Goal: Transaction & Acquisition: Download file/media

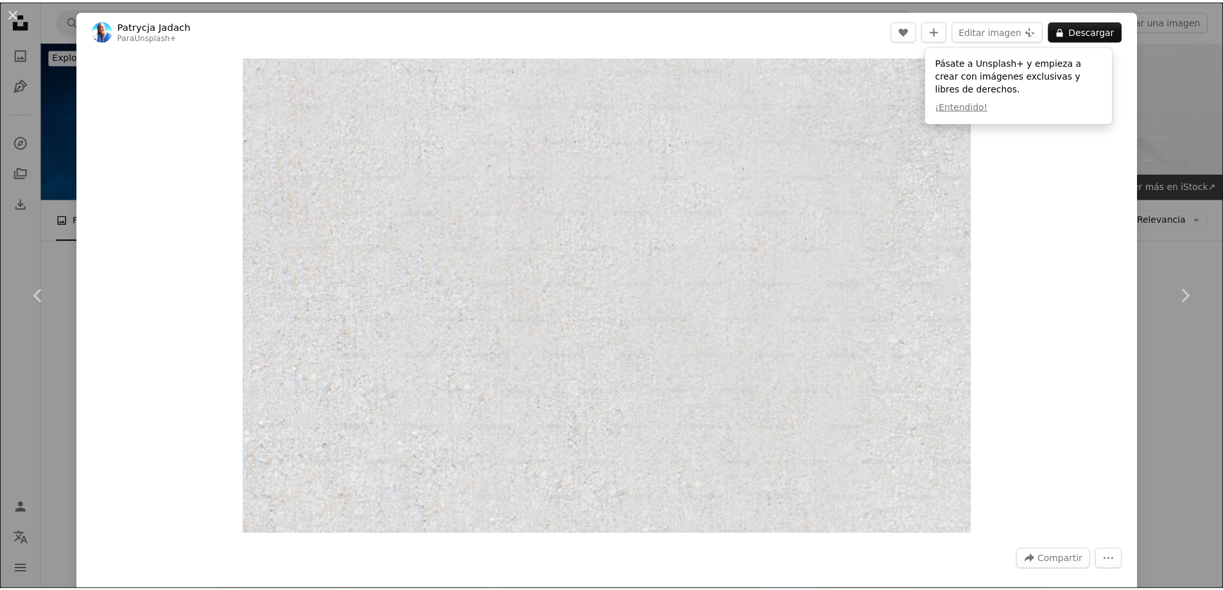
scroll to position [19850, 0]
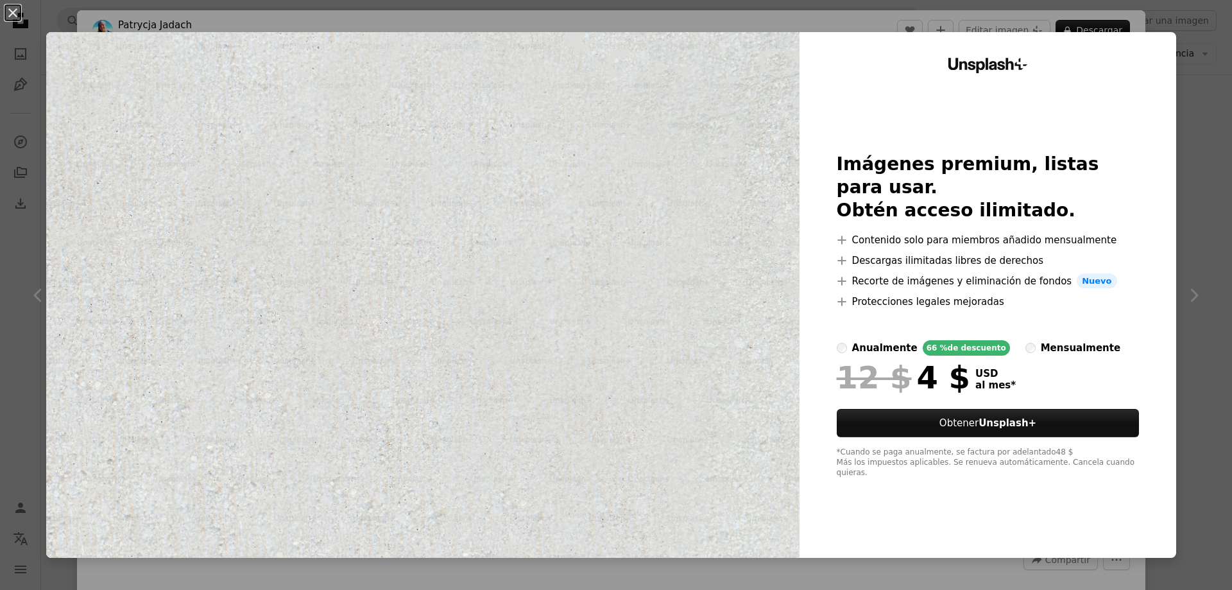
click at [1158, 53] on div "Unsplash+ Imágenes premium, listas para usar. Obtén acceso ilimitado. A plus si…" at bounding box center [988, 295] width 377 height 526
click at [1208, 127] on div "An X shape Unsplash+ Imágenes premium, listas para usar. Obtén acceso ilimitado…" at bounding box center [616, 295] width 1232 height 590
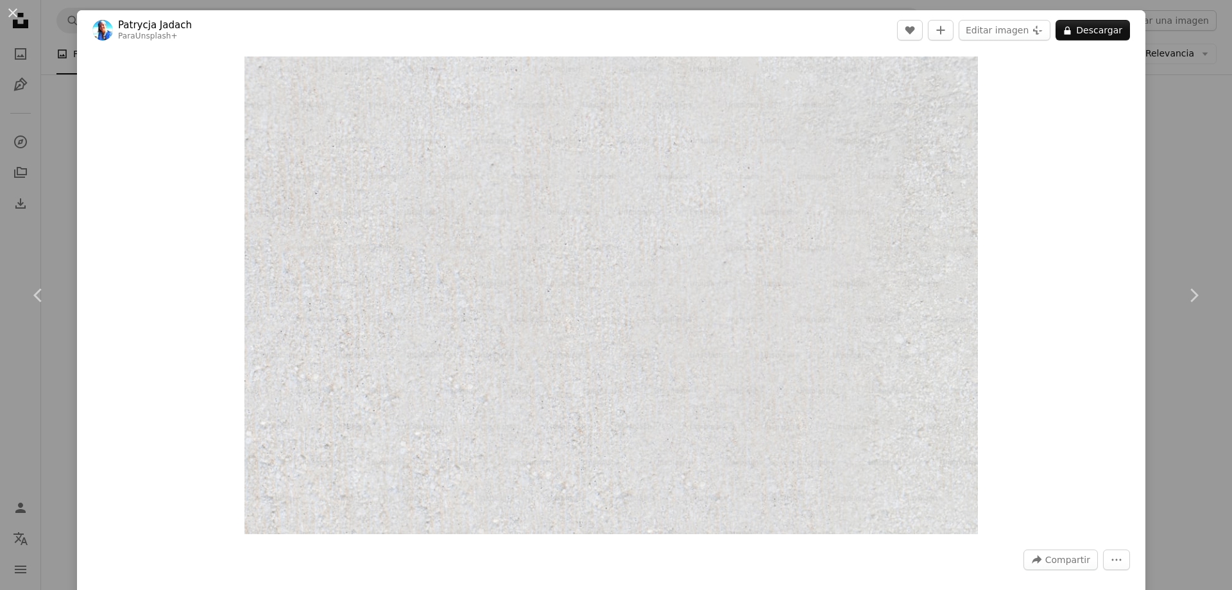
click at [1208, 379] on div "An X shape Chevron left Chevron right [PERSON_NAME] Para Unsplash+ A heart A pl…" at bounding box center [616, 295] width 1232 height 590
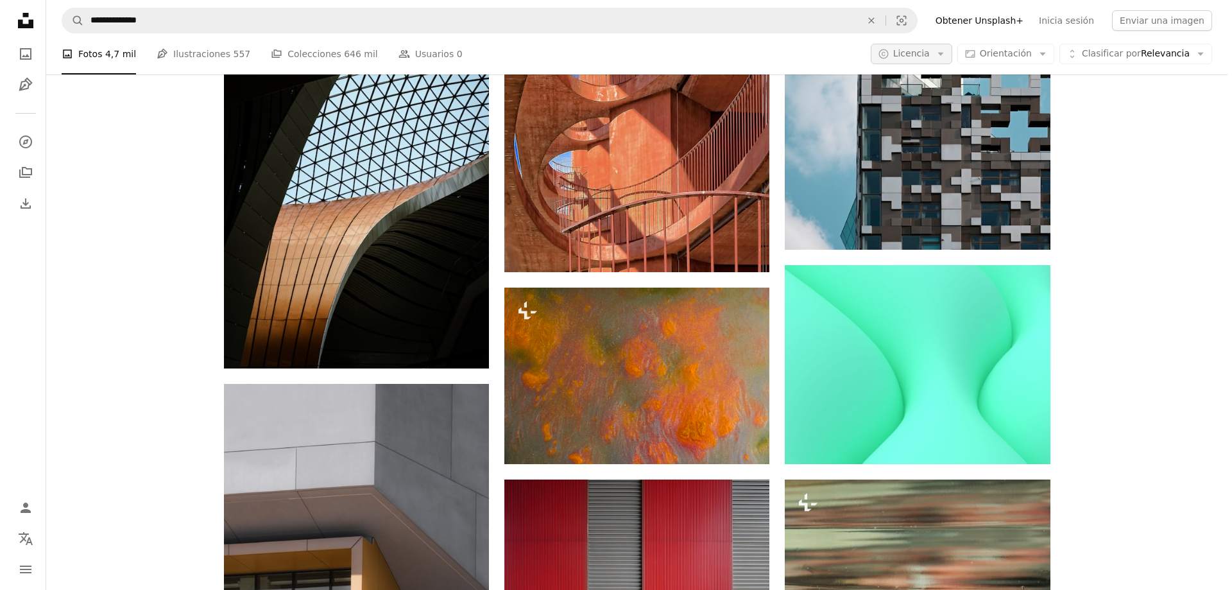
scroll to position [19144, 0]
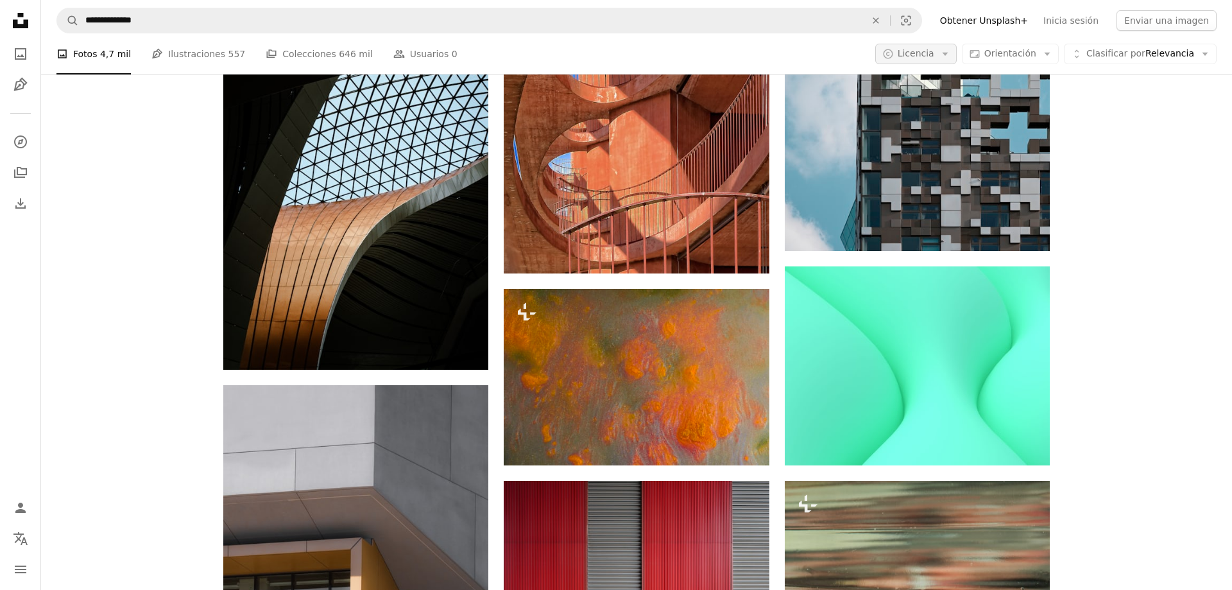
click at [949, 57] on icon "Arrow down" at bounding box center [946, 54] width 12 height 12
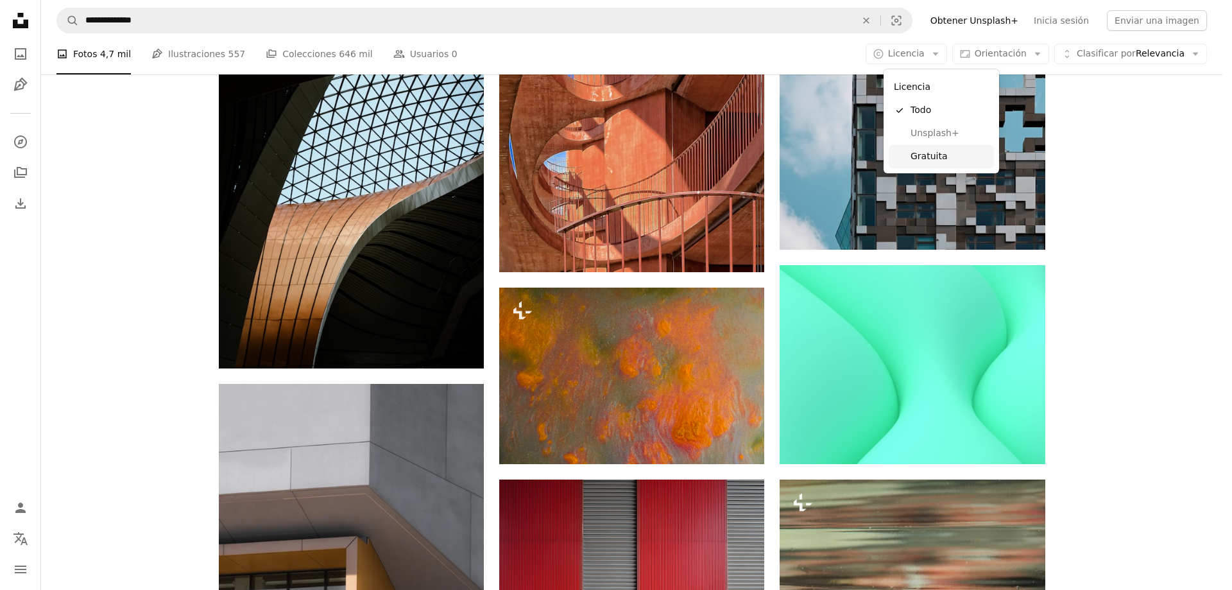
click at [939, 151] on span "Gratuita" at bounding box center [950, 156] width 78 height 13
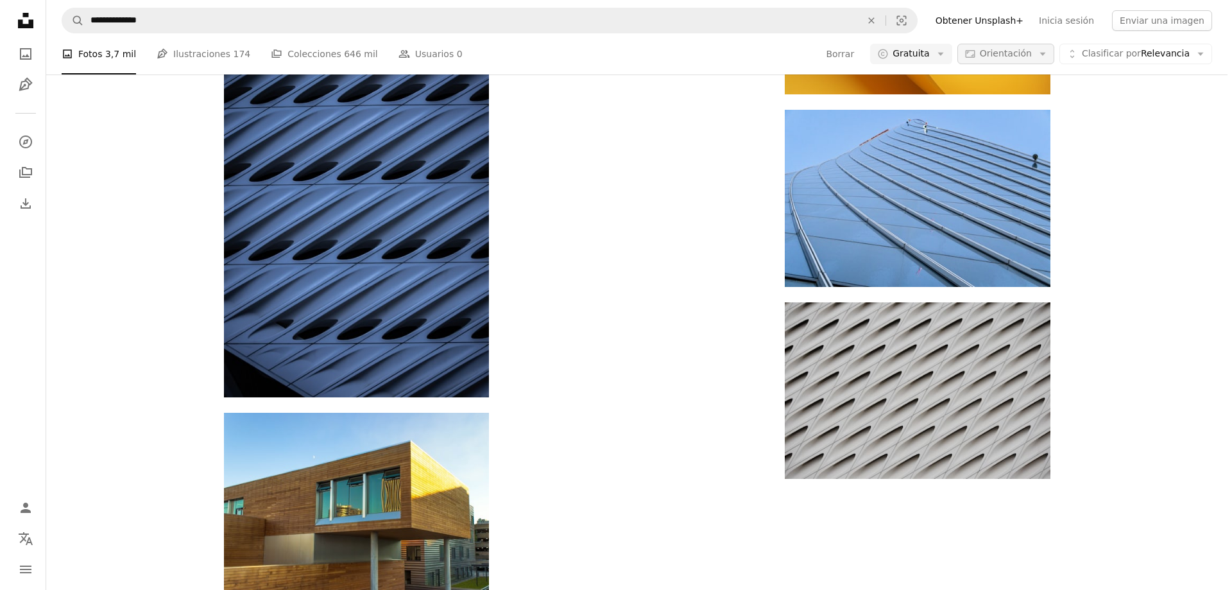
scroll to position [2182, 0]
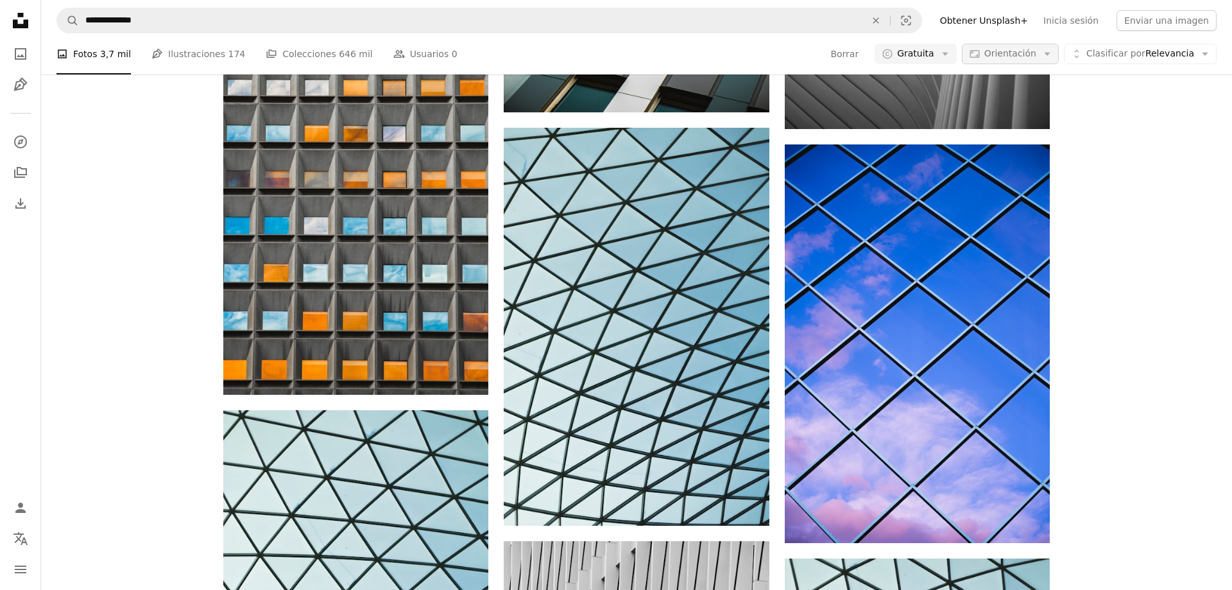
click at [1021, 51] on span "Orientación" at bounding box center [1011, 53] width 52 height 10
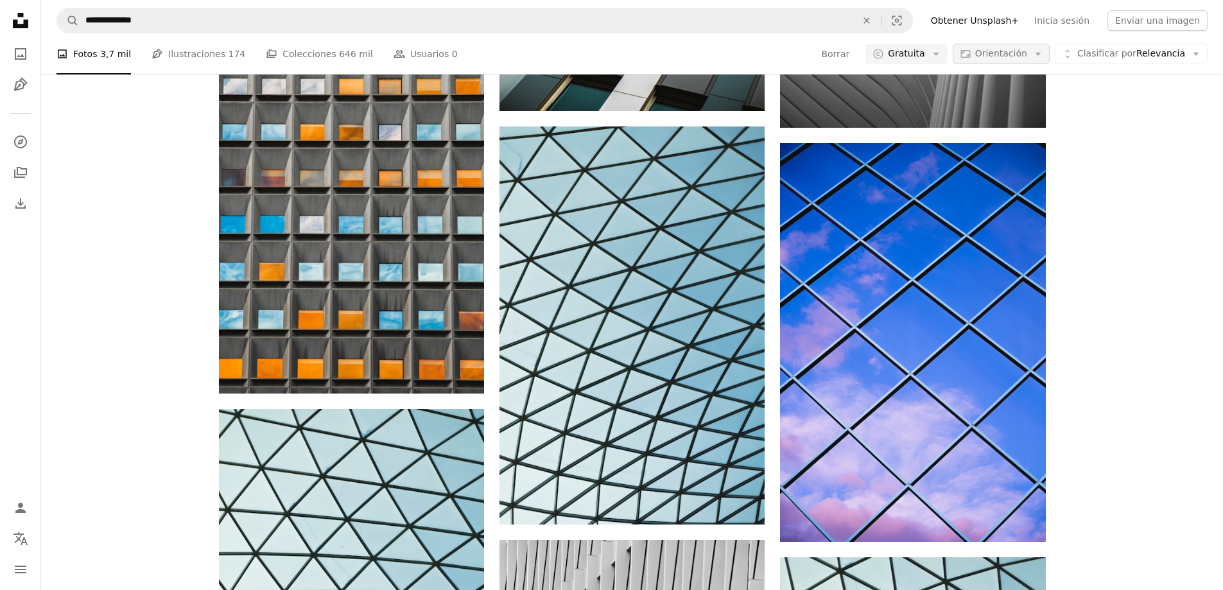
click at [1027, 54] on span "Orientación" at bounding box center [1001, 53] width 52 height 10
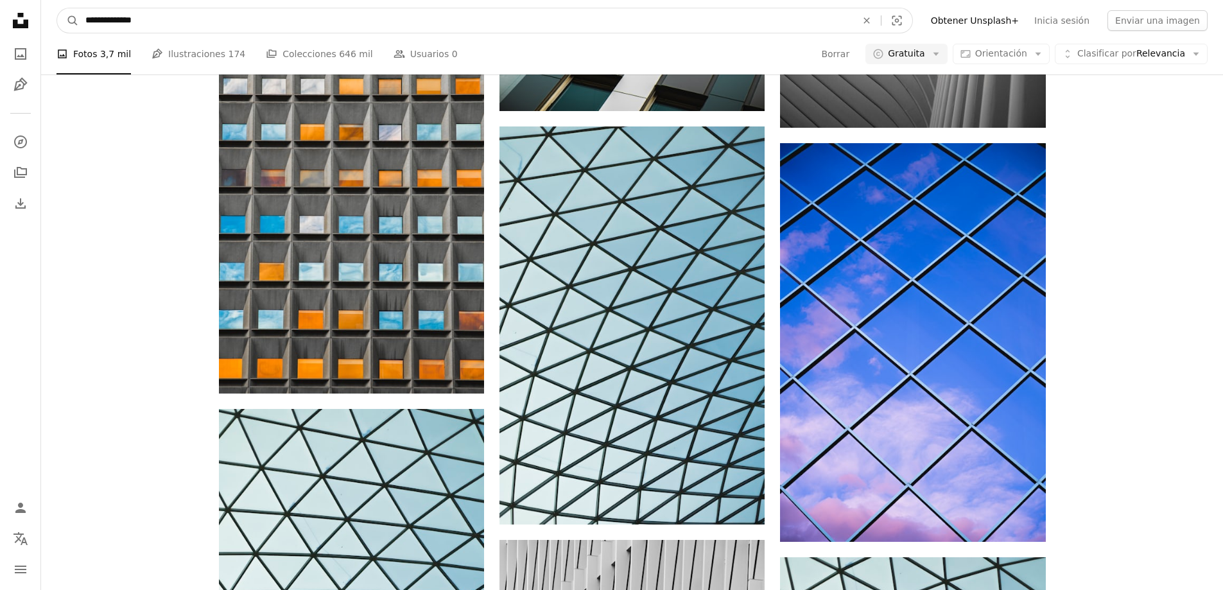
drag, startPoint x: 149, startPoint y: 22, endPoint x: 84, endPoint y: 25, distance: 64.9
click at [84, 25] on input "**********" at bounding box center [465, 20] width 773 height 24
type input "**********"
click button "A magnifying glass" at bounding box center [68, 20] width 22 height 24
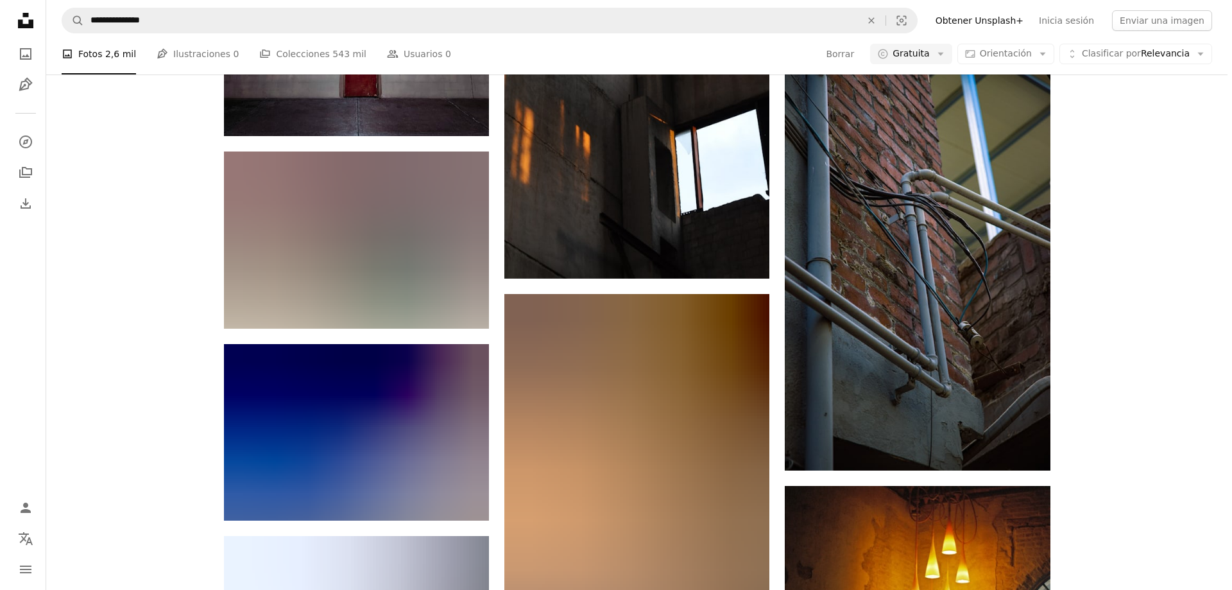
scroll to position [7320, 0]
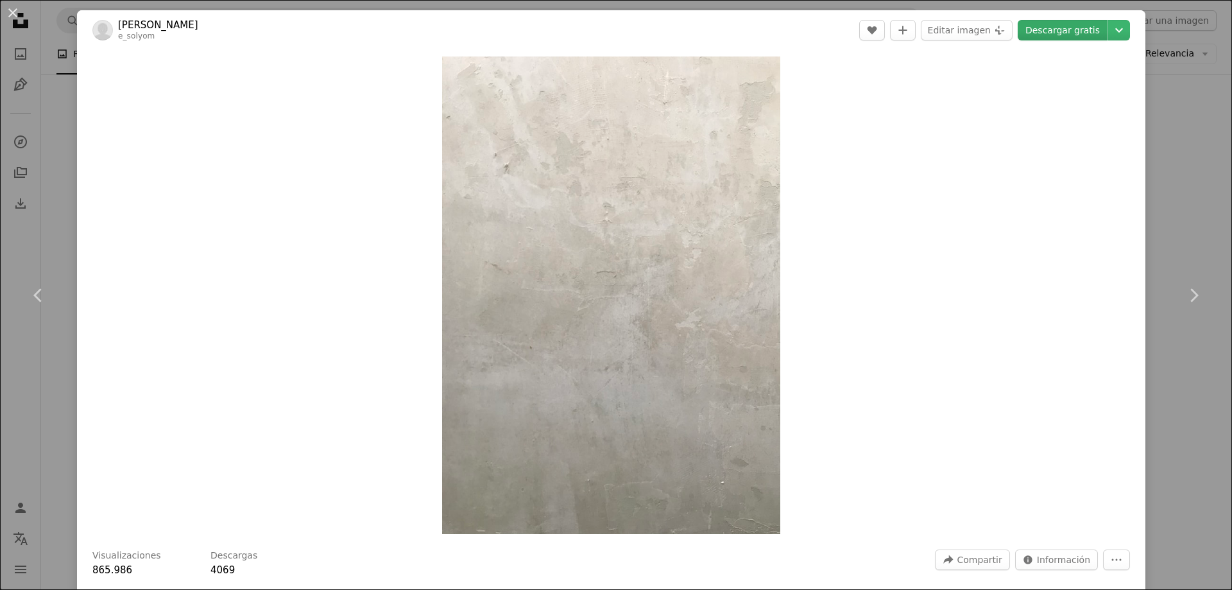
click at [1074, 28] on link "Descargar gratis" at bounding box center [1063, 30] width 90 height 21
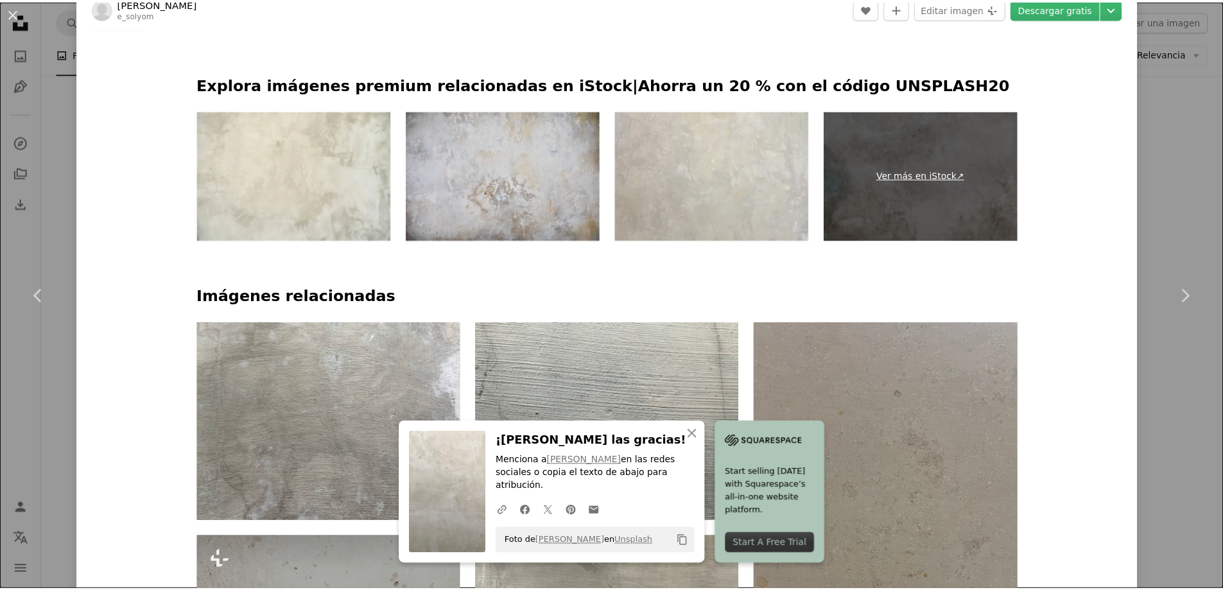
scroll to position [449, 0]
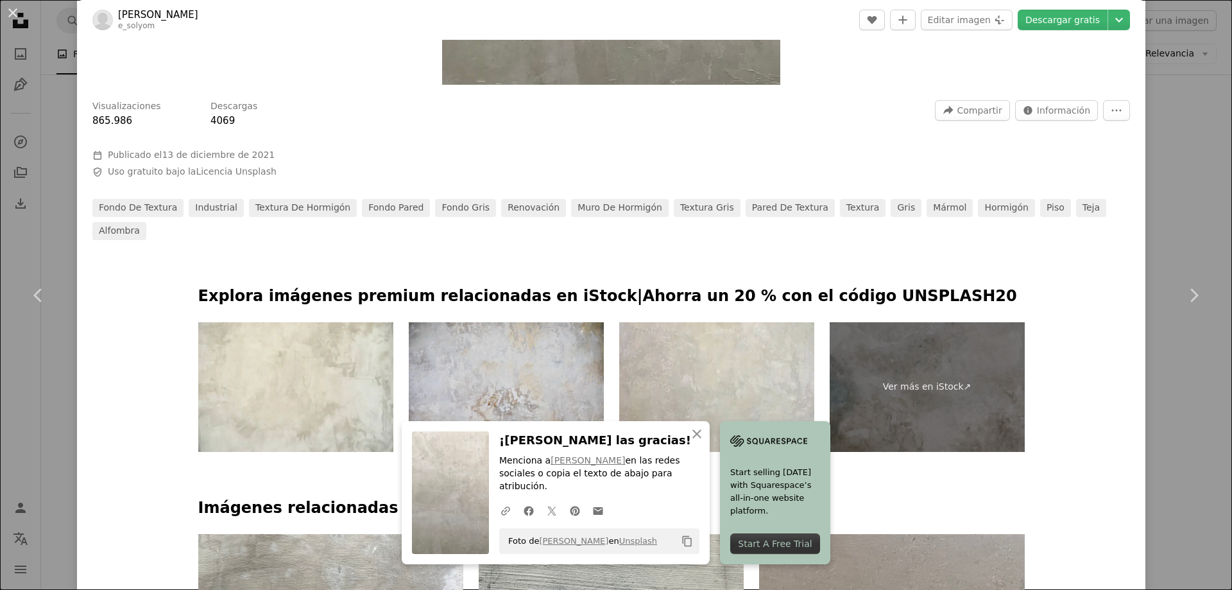
click at [1162, 422] on div "An X shape Chevron left Chevron right An X shape Cerrar ¡[PERSON_NAME] las grac…" at bounding box center [616, 295] width 1232 height 590
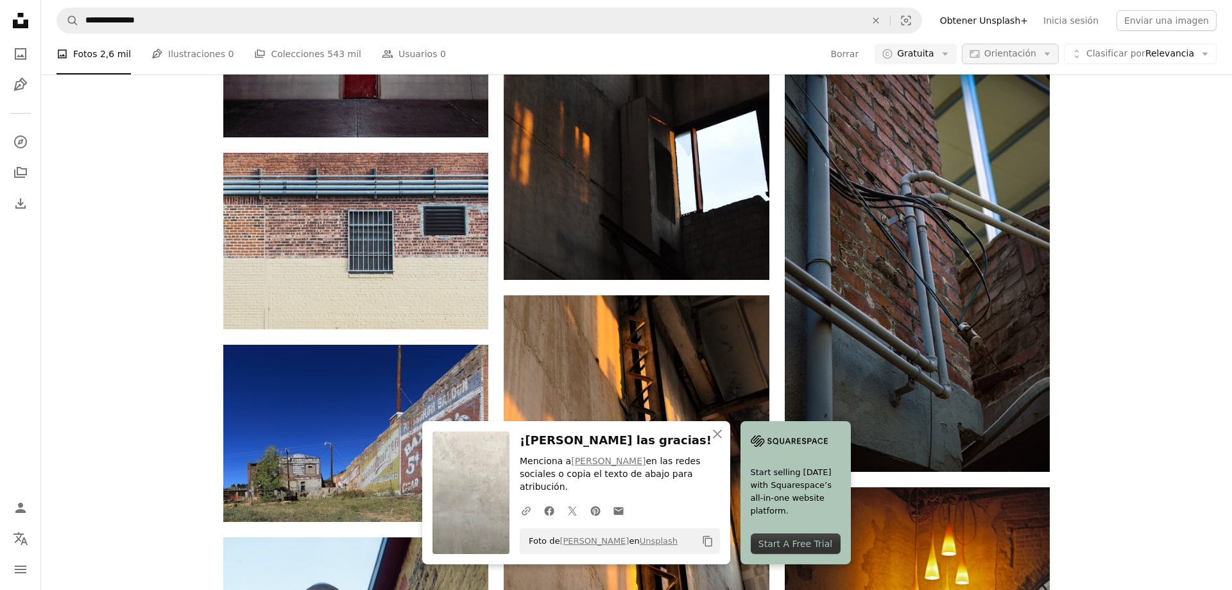
scroll to position [7320, 0]
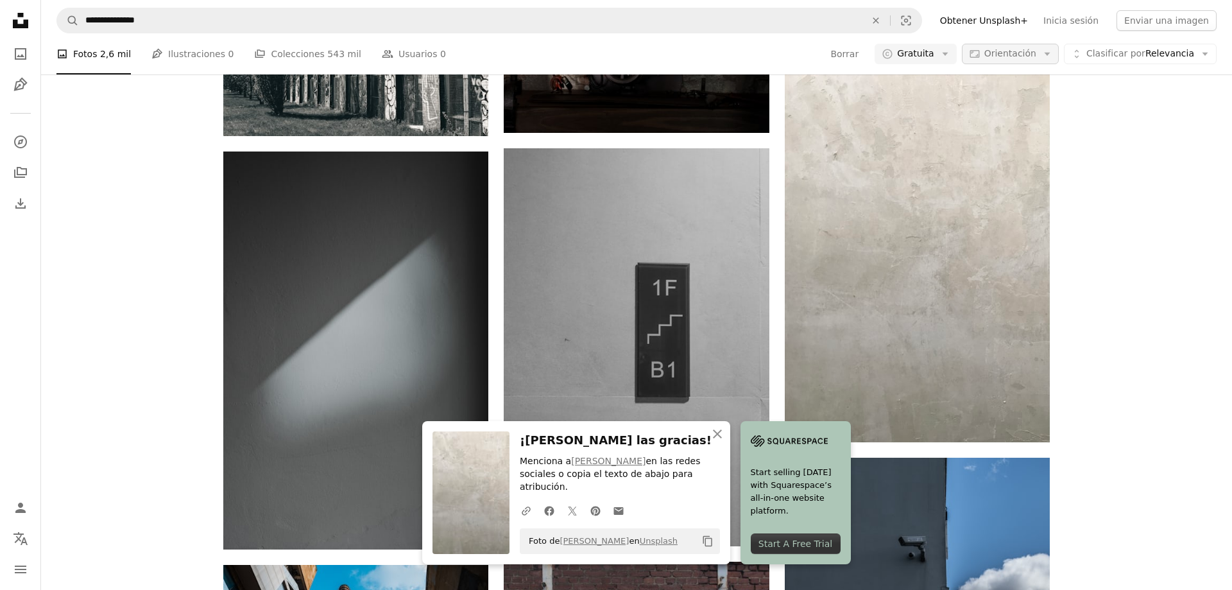
click at [1037, 54] on button "Aspect ratio Orientación Arrow down" at bounding box center [1010, 54] width 97 height 21
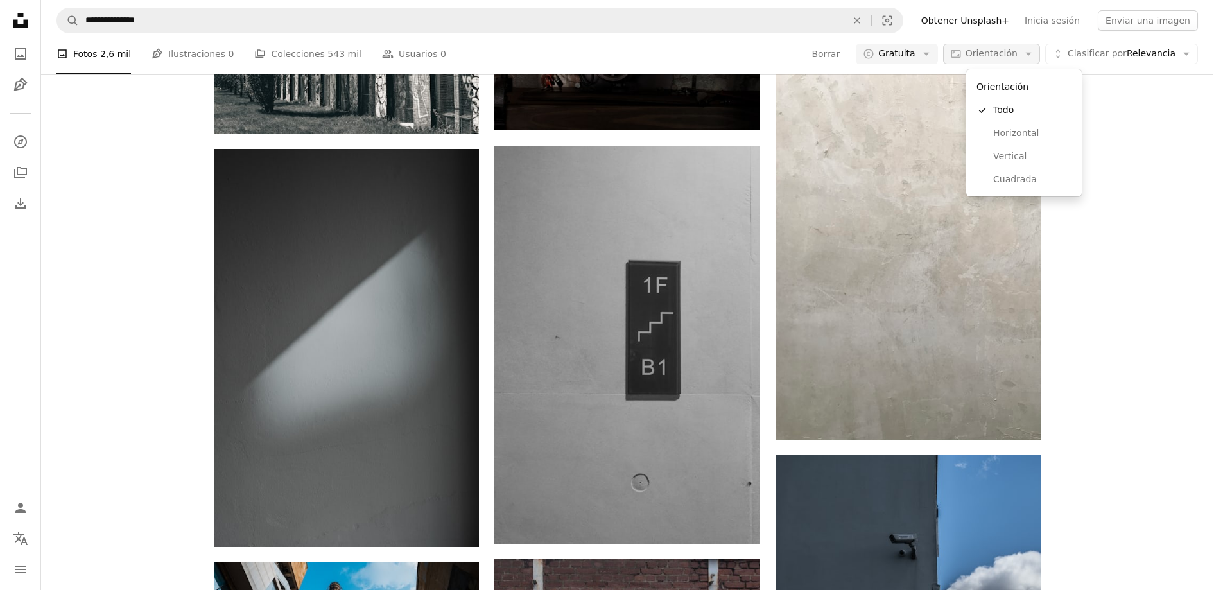
click at [1037, 54] on button "Aspect ratio Orientación Arrow down" at bounding box center [991, 54] width 97 height 21
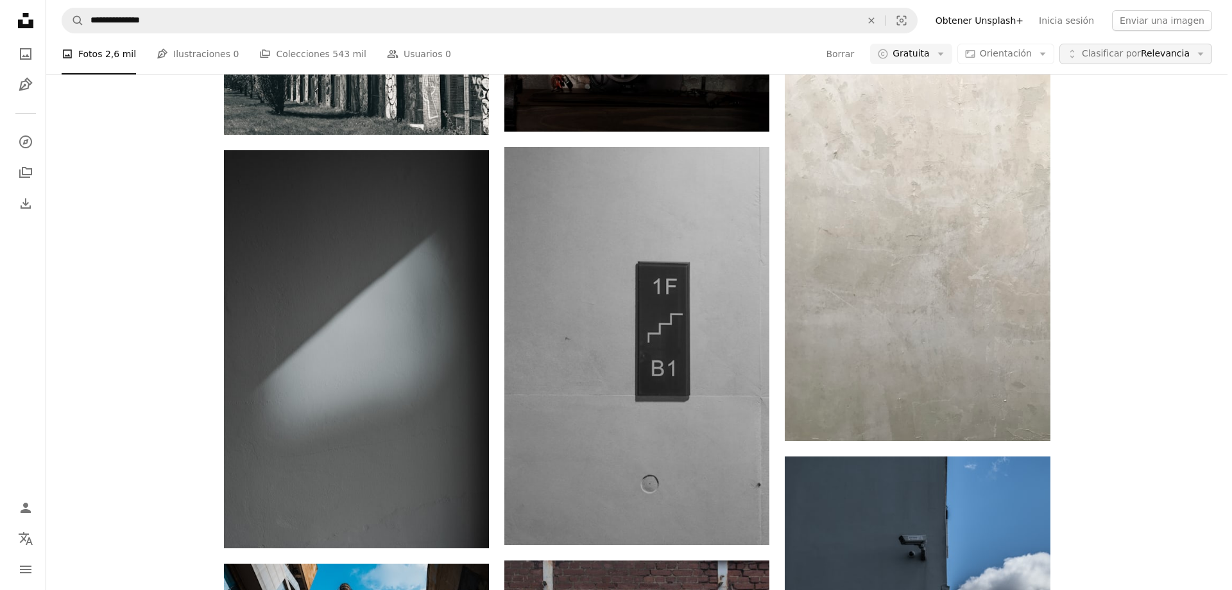
scroll to position [0, 0]
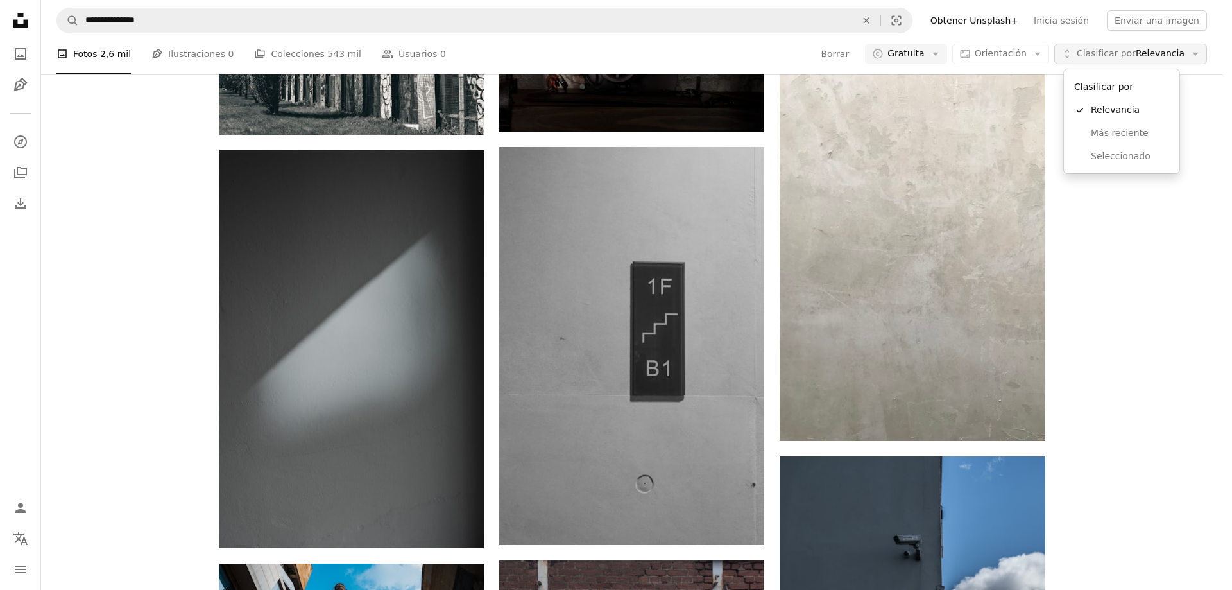
click at [1103, 47] on button "Unfold Clasificar por Relevancia Arrow down" at bounding box center [1130, 54] width 153 height 21
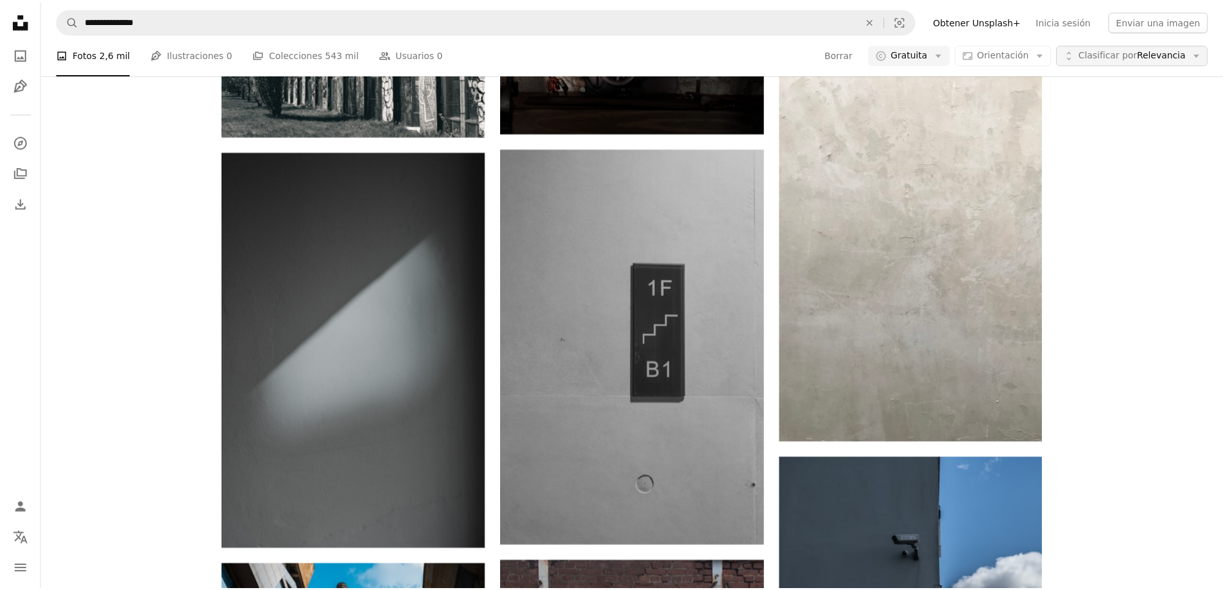
scroll to position [7320, 0]
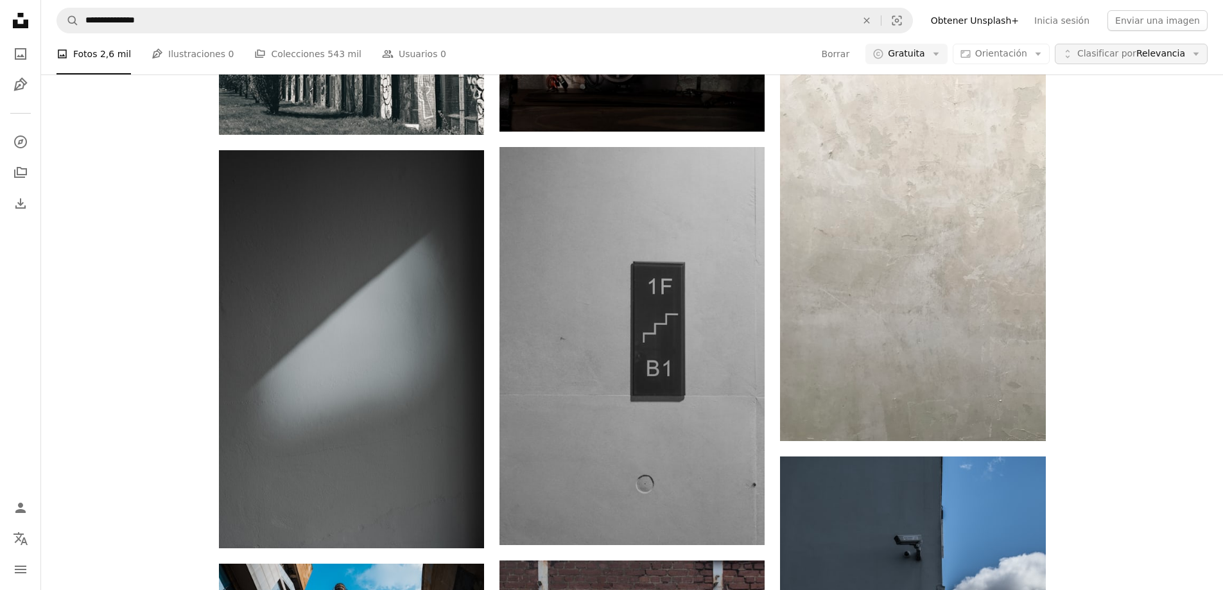
click at [1103, 47] on button "Unfold Clasificar por Relevancia Arrow down" at bounding box center [1130, 54] width 153 height 21
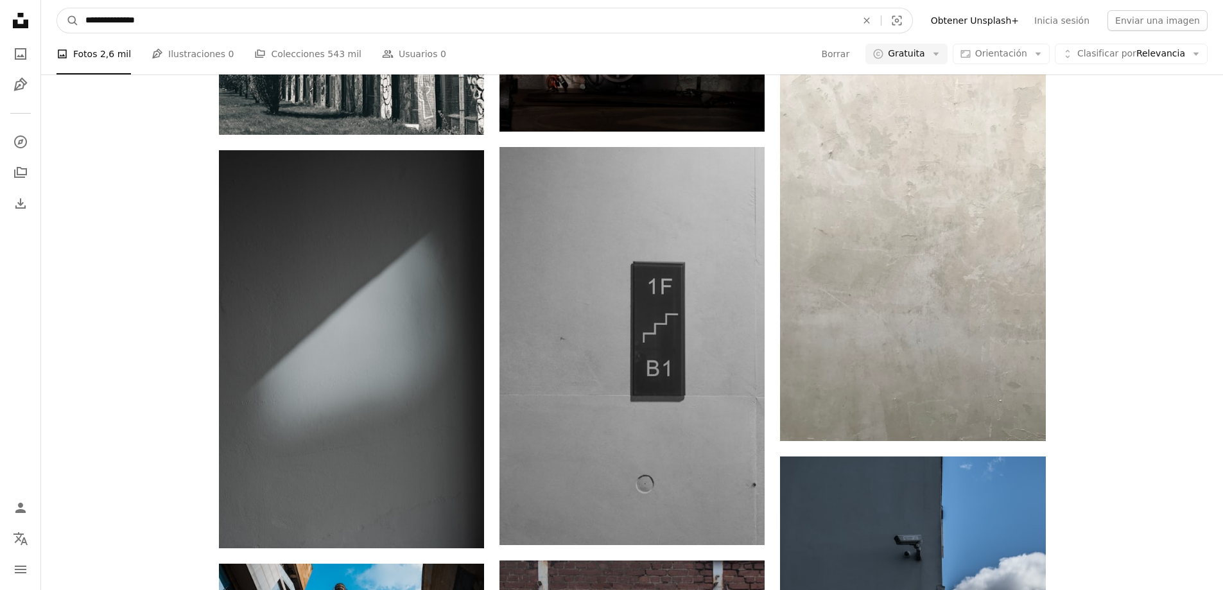
drag, startPoint x: 150, startPoint y: 27, endPoint x: 46, endPoint y: 23, distance: 104.0
click at [48, 21] on nav "**********" at bounding box center [632, 20] width 1182 height 41
type input "**********"
click button "A magnifying glass" at bounding box center [68, 20] width 22 height 24
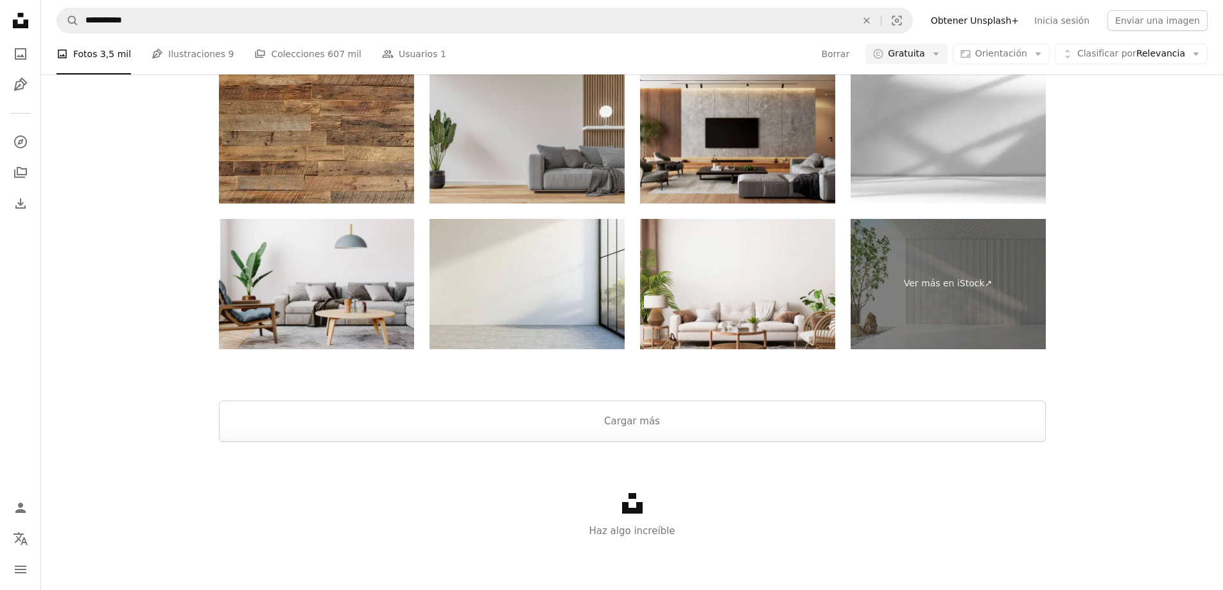
scroll to position [1733, 0]
click at [649, 412] on button "Cargar más" at bounding box center [632, 420] width 827 height 41
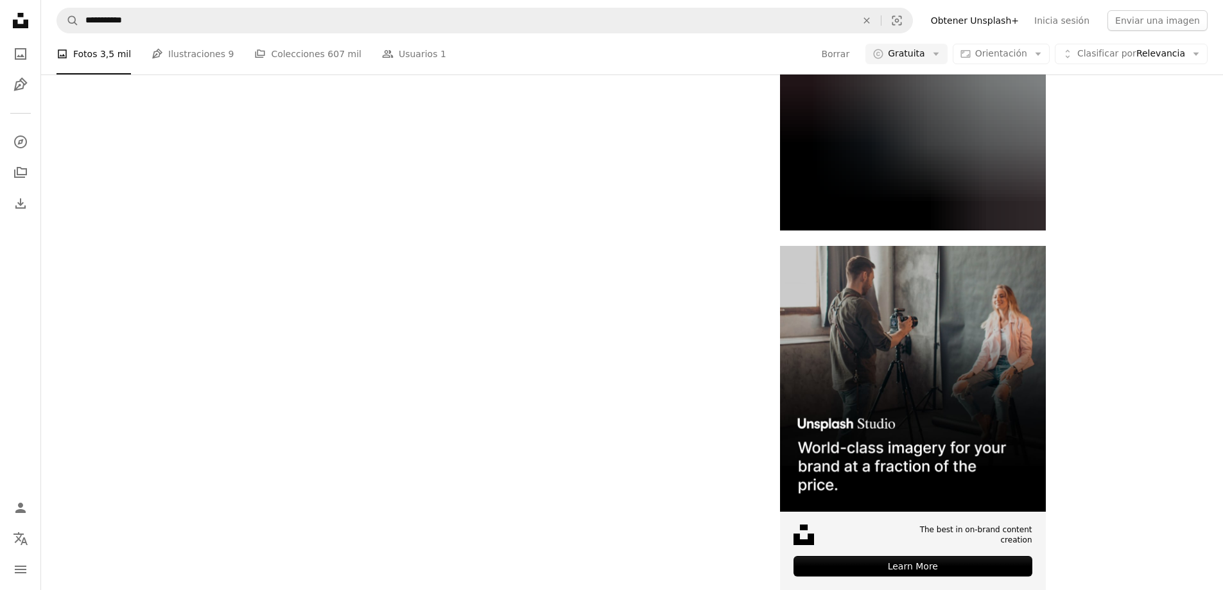
scroll to position [5111, 0]
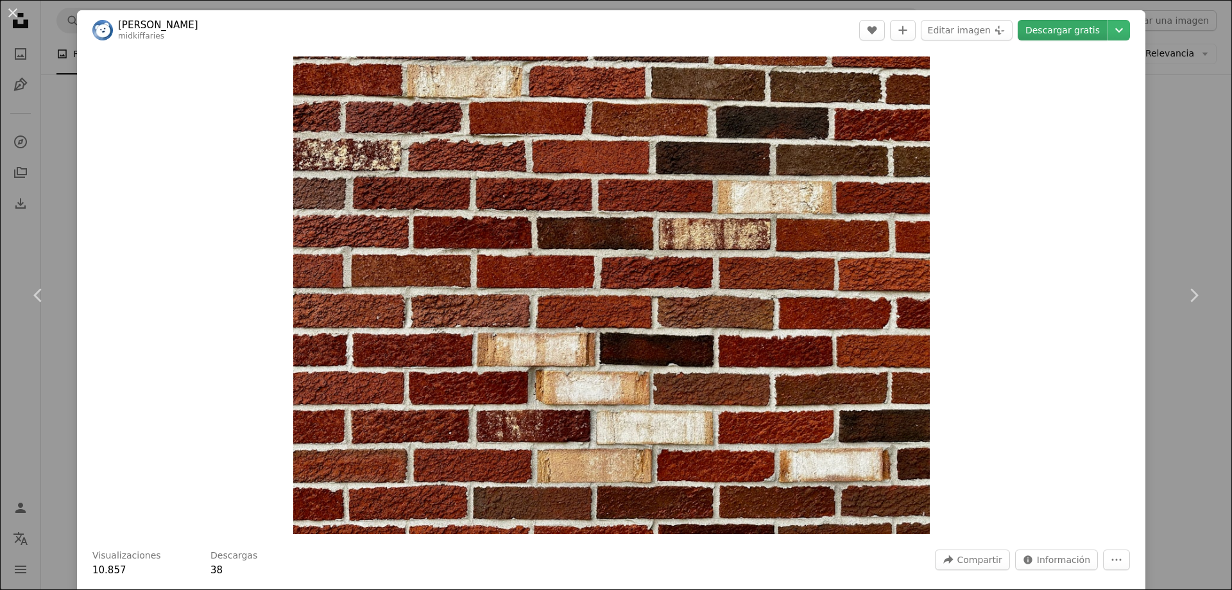
click at [1038, 33] on link "Descargar gratis" at bounding box center [1063, 30] width 90 height 21
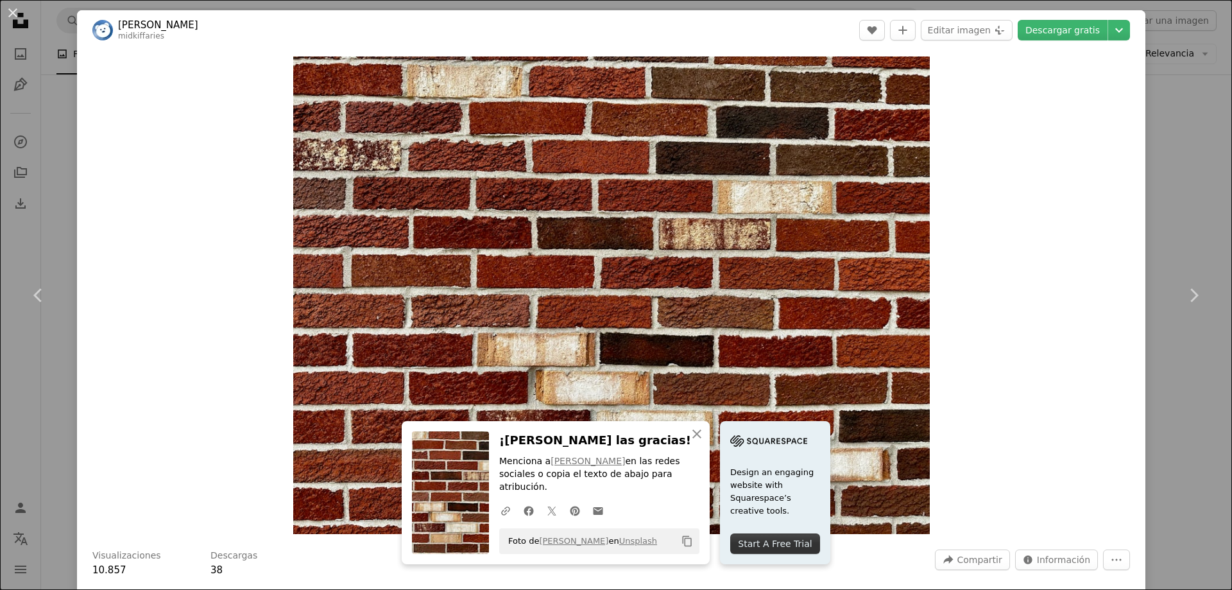
click at [1165, 203] on div "An X shape Chevron left Chevron right An X shape Cerrar ¡[PERSON_NAME] las grac…" at bounding box center [616, 295] width 1232 height 590
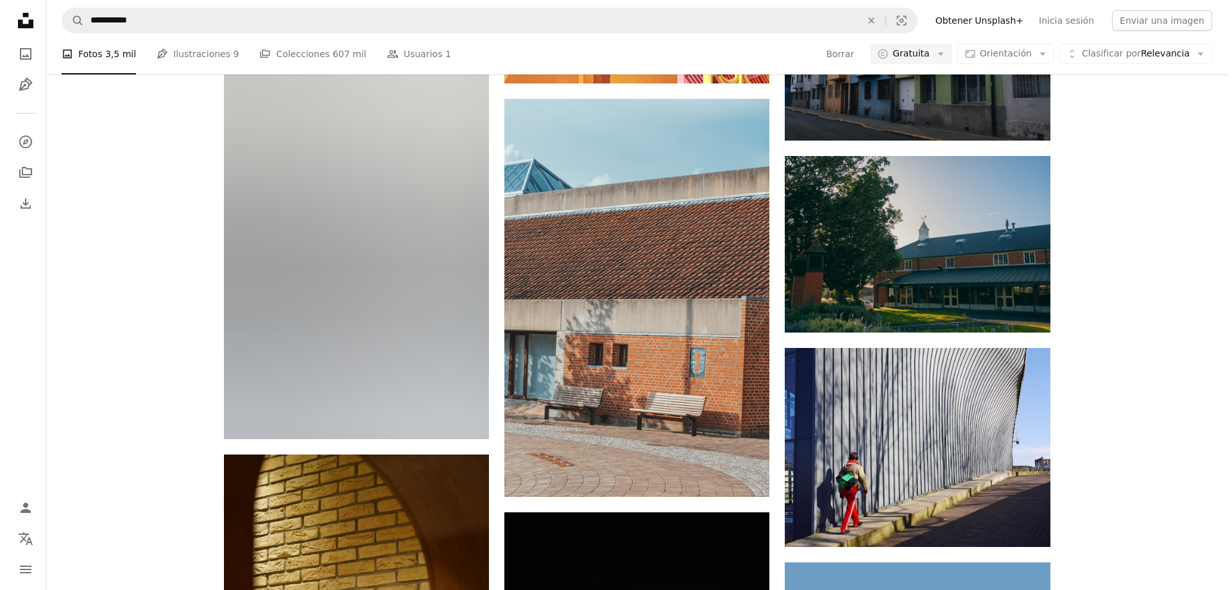
scroll to position [8384, 0]
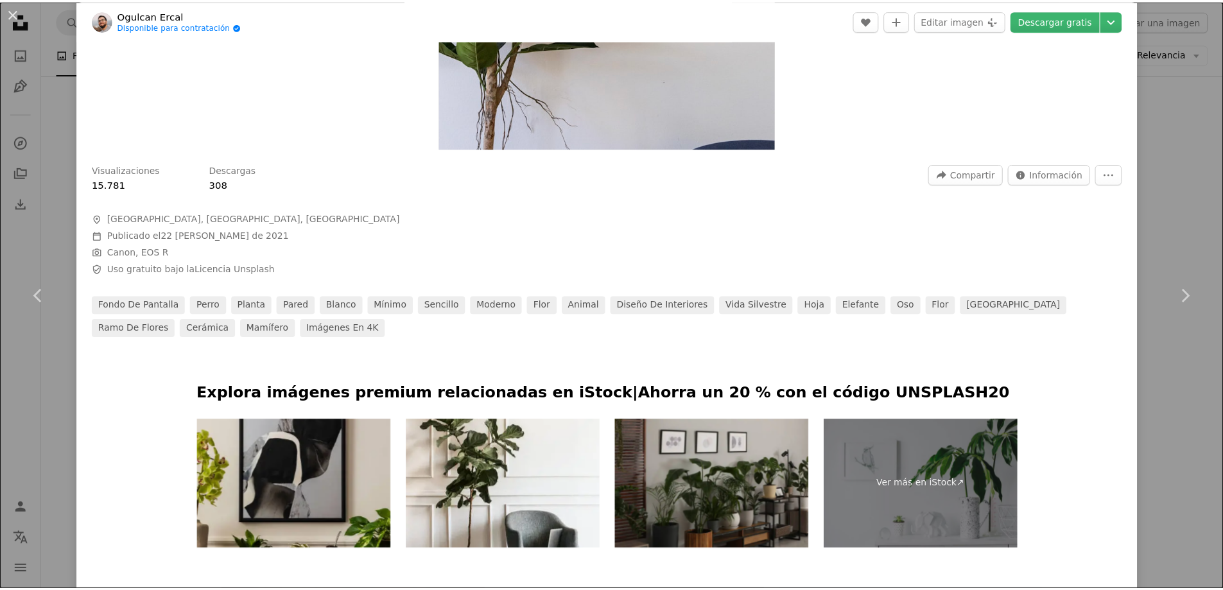
scroll to position [385, 0]
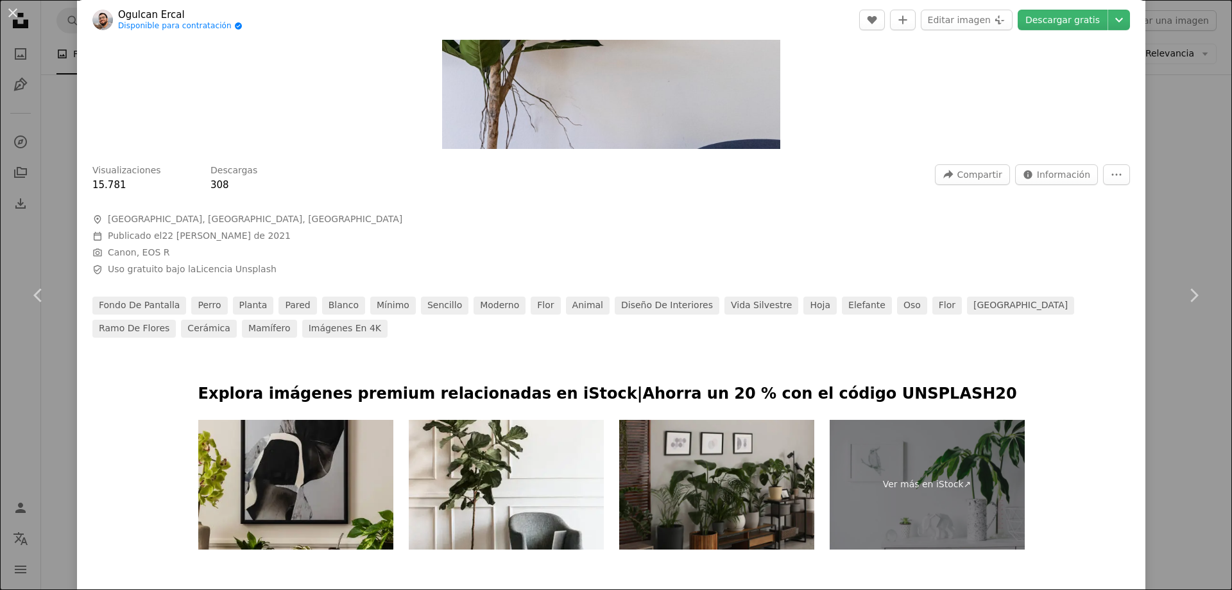
click at [1144, 401] on div "An X shape Chevron left Chevron right [PERSON_NAME] Disponible para contratació…" at bounding box center [616, 295] width 1232 height 590
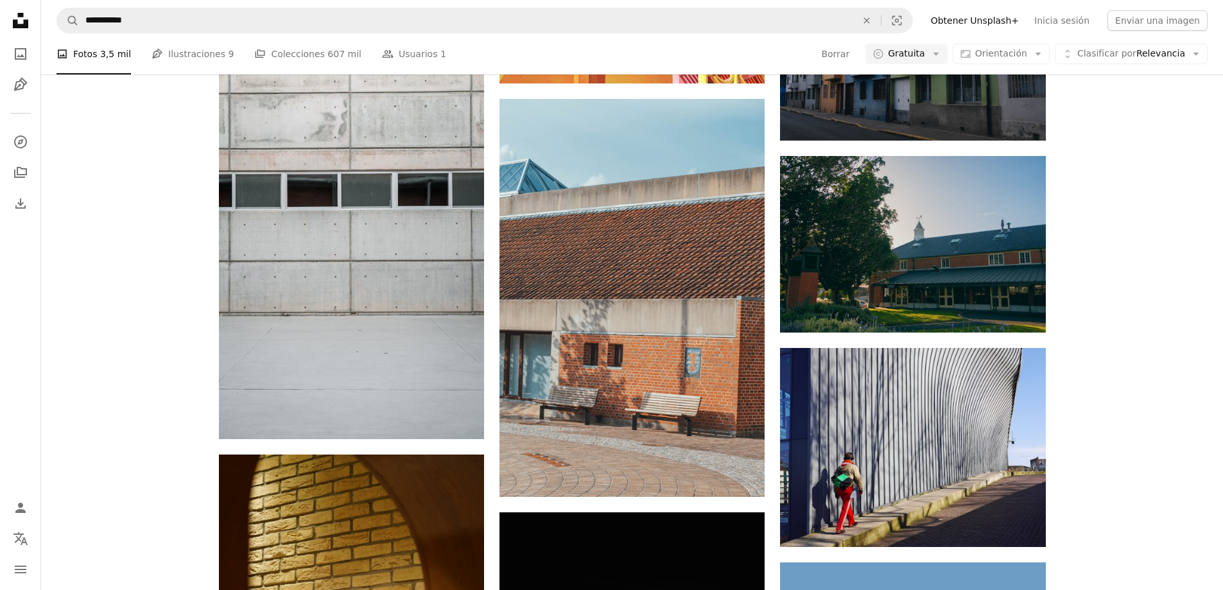
scroll to position [27124, 0]
